Goal: Contribute content

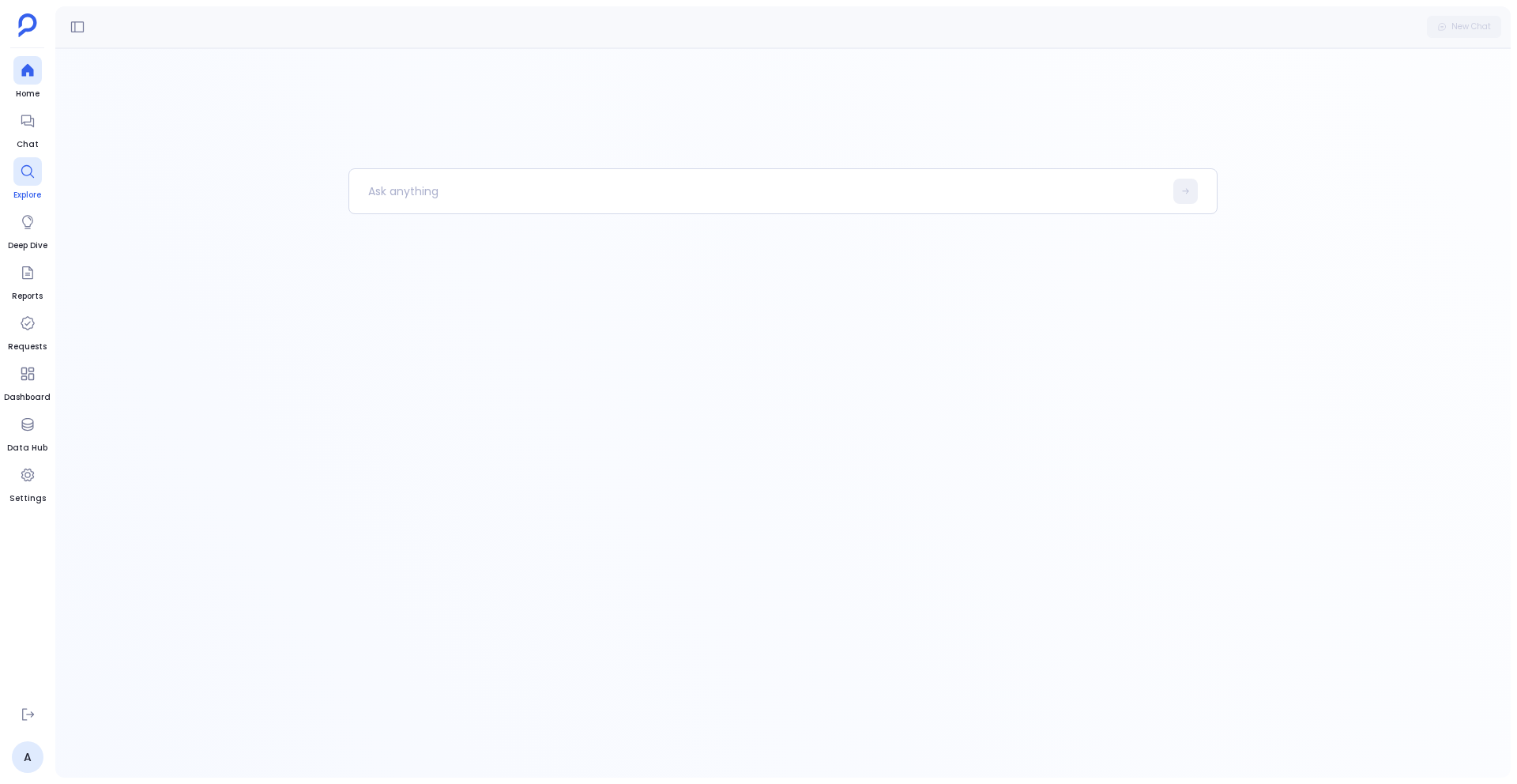
click at [36, 187] on link "Explore" at bounding box center [27, 179] width 28 height 44
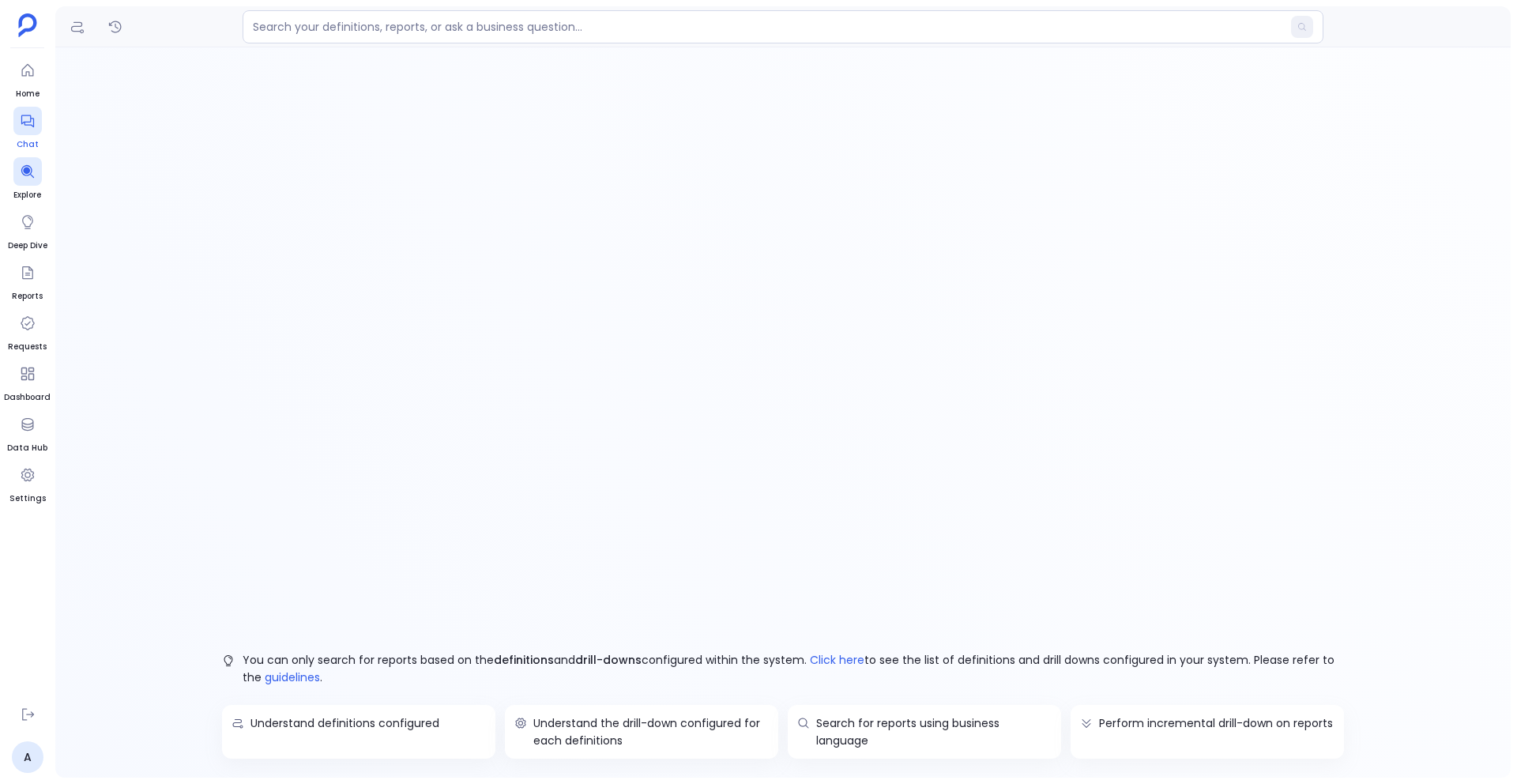
click at [37, 130] on div at bounding box center [27, 121] width 28 height 28
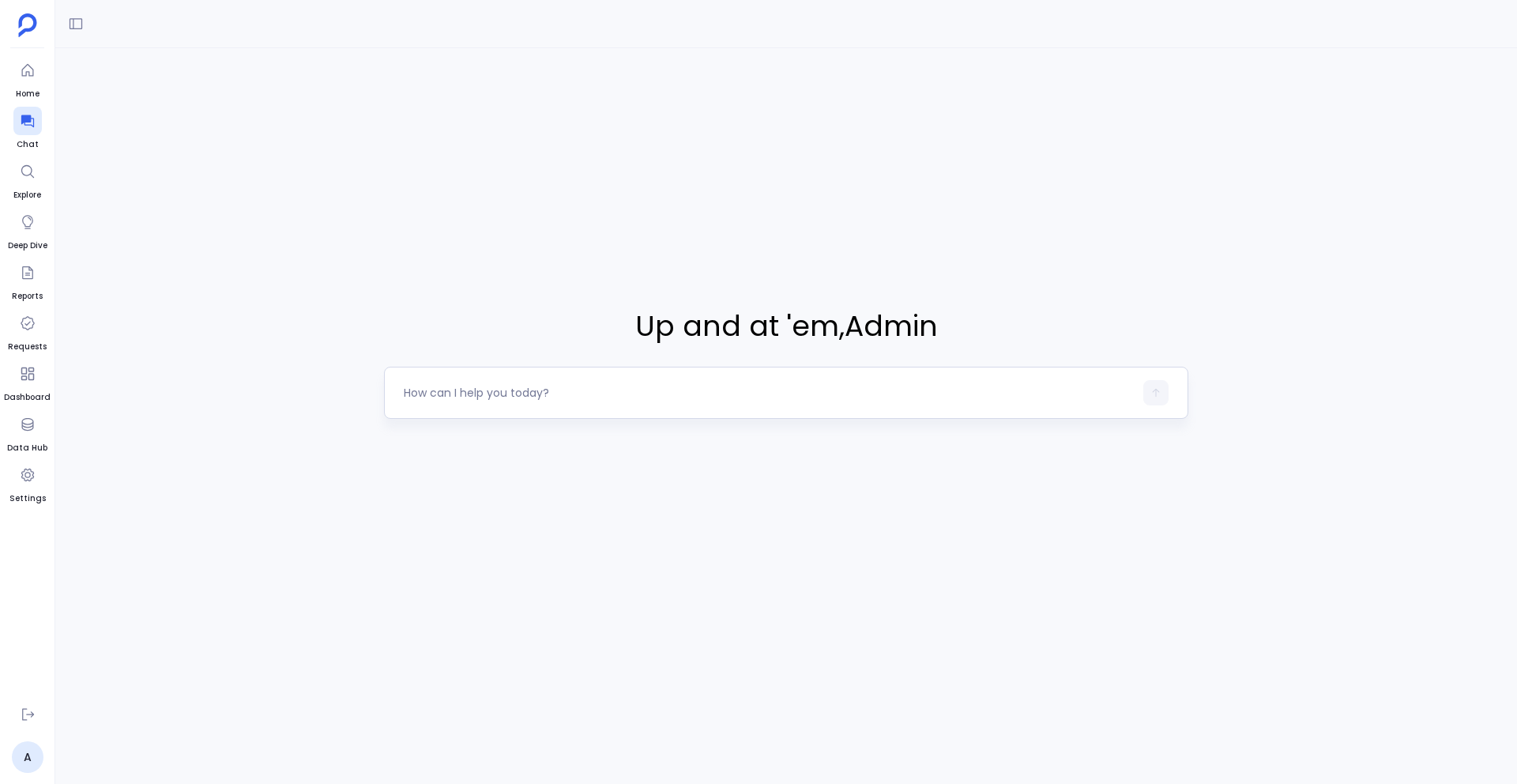
click at [567, 399] on textarea at bounding box center [768, 393] width 730 height 16
type textarea "List of All Deals"
